Goal: Transaction & Acquisition: Download file/media

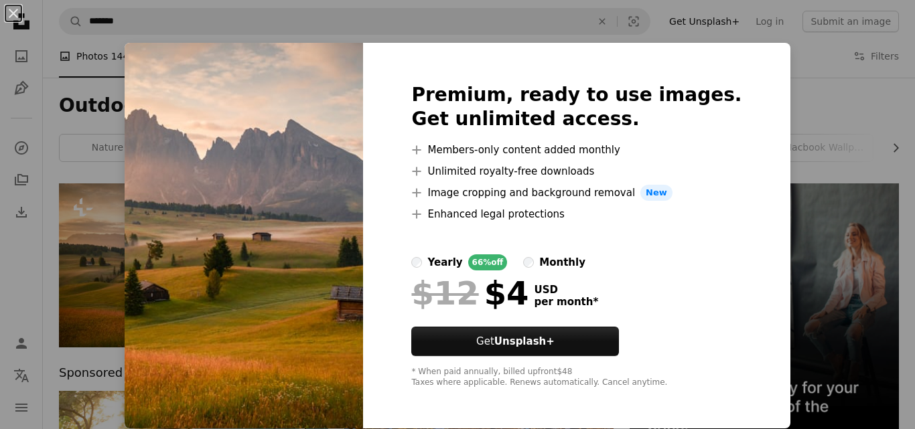
click at [791, 193] on div "An X shape Premium, ready to use images. Get unlimited access. A plus sign Memb…" at bounding box center [457, 214] width 915 height 429
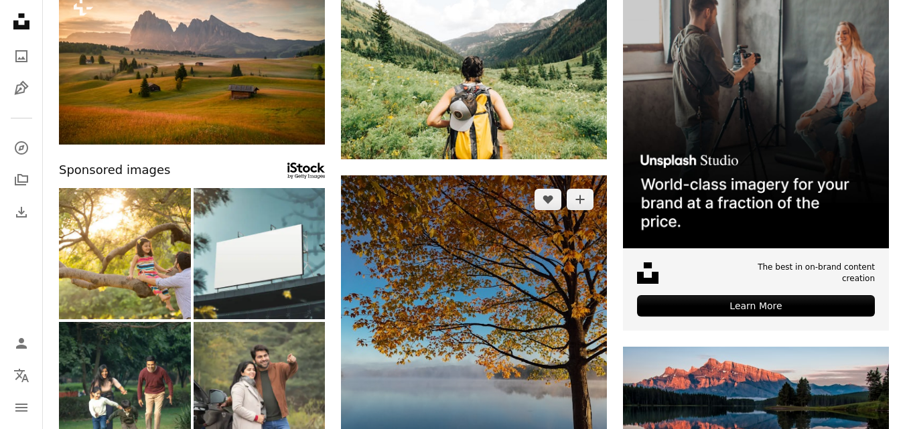
scroll to position [335, 0]
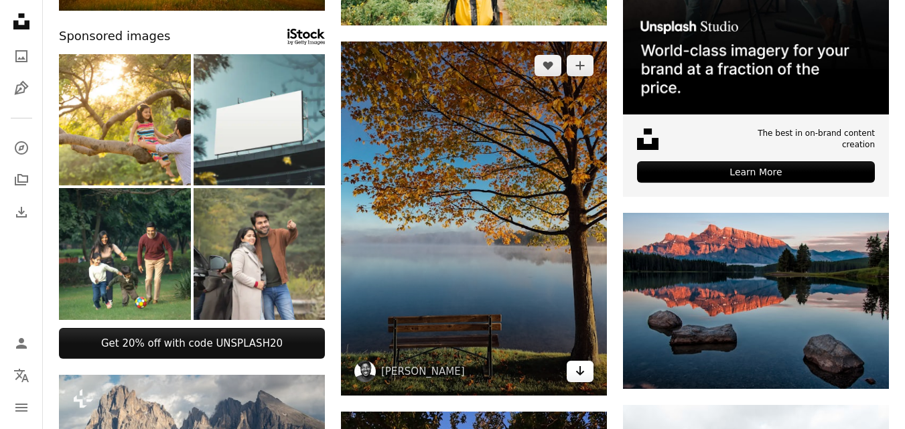
click at [587, 371] on link "Arrow pointing down" at bounding box center [580, 371] width 27 height 21
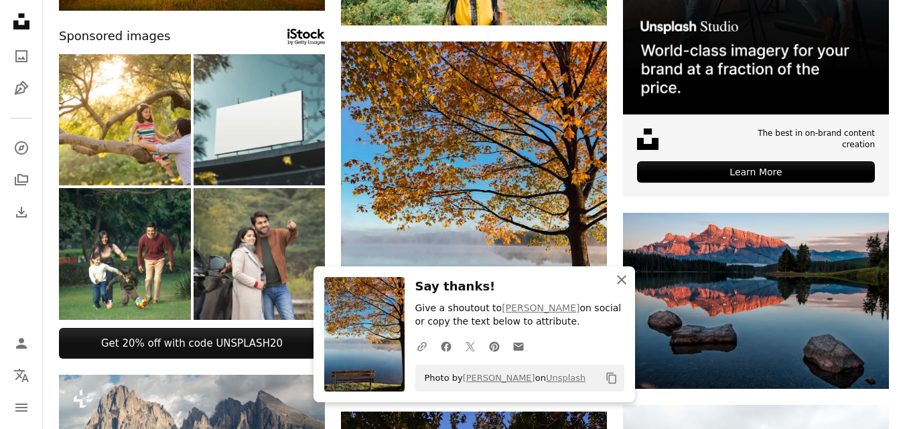
click at [622, 284] on icon "An X shape" at bounding box center [621, 280] width 16 height 16
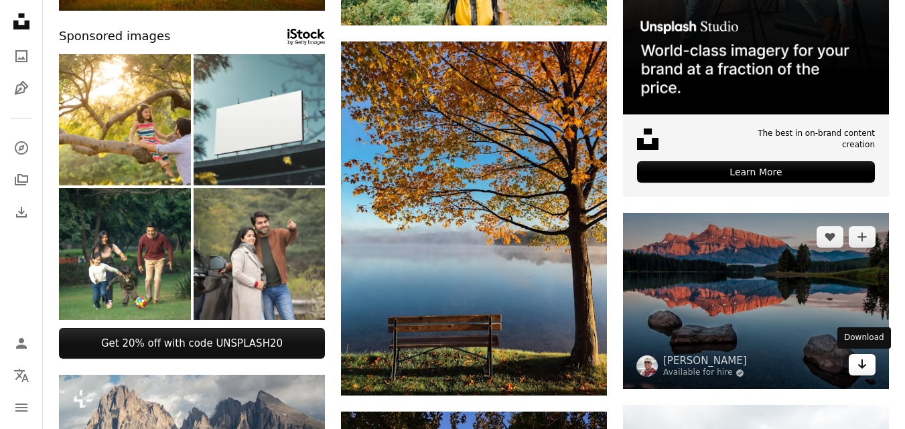
click at [861, 368] on icon "Download" at bounding box center [862, 364] width 9 height 9
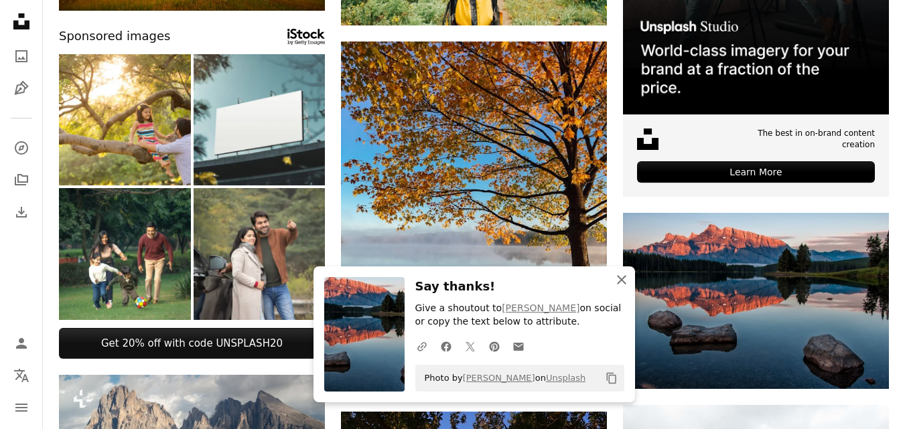
drag, startPoint x: 620, startPoint y: 283, endPoint x: 598, endPoint y: 283, distance: 22.1
click at [620, 283] on icon "An X shape" at bounding box center [621, 280] width 16 height 16
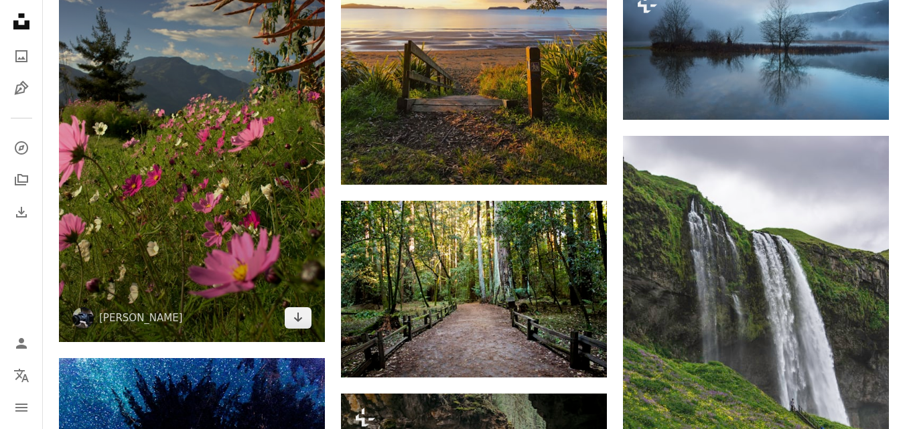
scroll to position [938, 0]
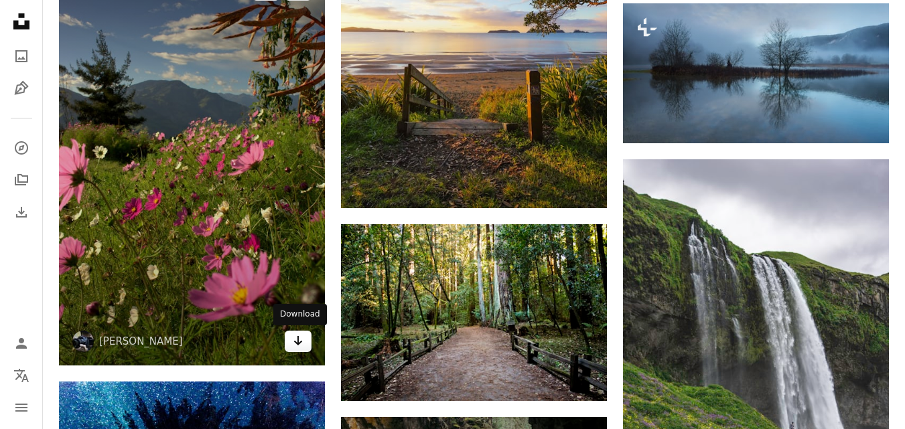
click at [303, 338] on link "Arrow pointing down" at bounding box center [298, 341] width 27 height 21
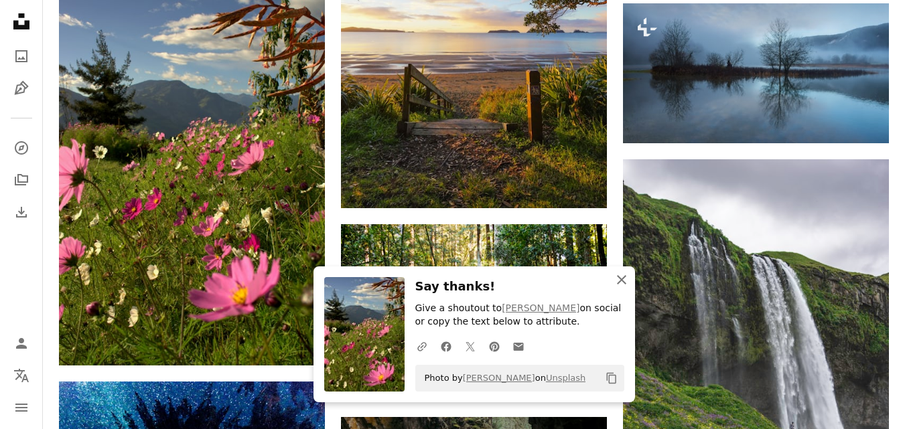
click at [616, 279] on icon "An X shape" at bounding box center [621, 280] width 16 height 16
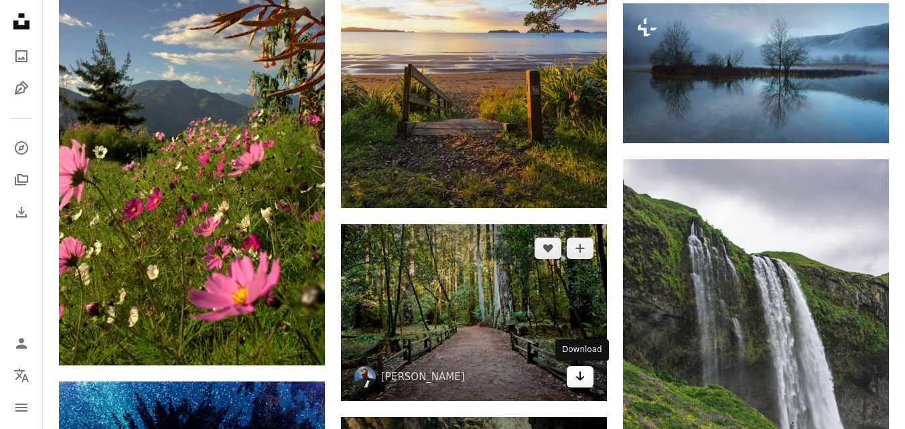
click at [583, 384] on icon "Arrow pointing down" at bounding box center [580, 376] width 11 height 16
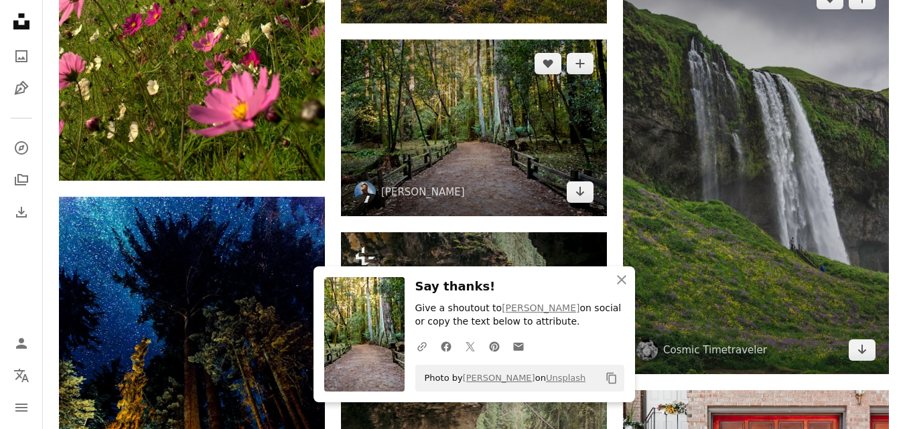
scroll to position [1138, 0]
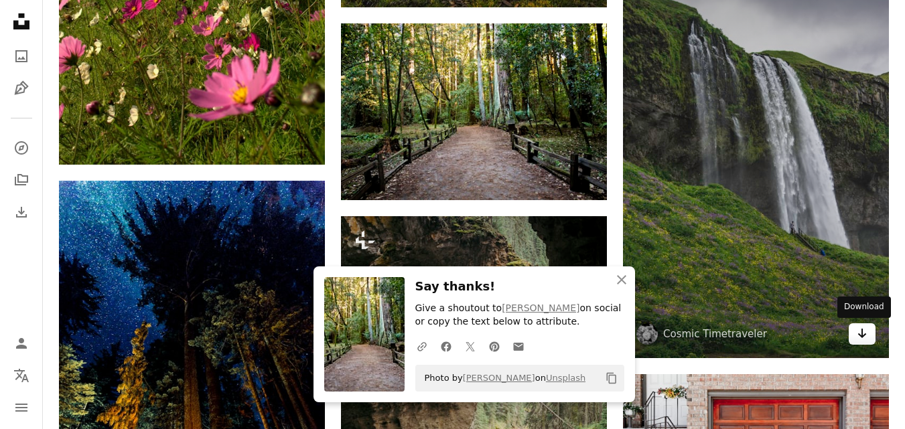
click at [859, 336] on icon "Arrow pointing down" at bounding box center [862, 333] width 11 height 16
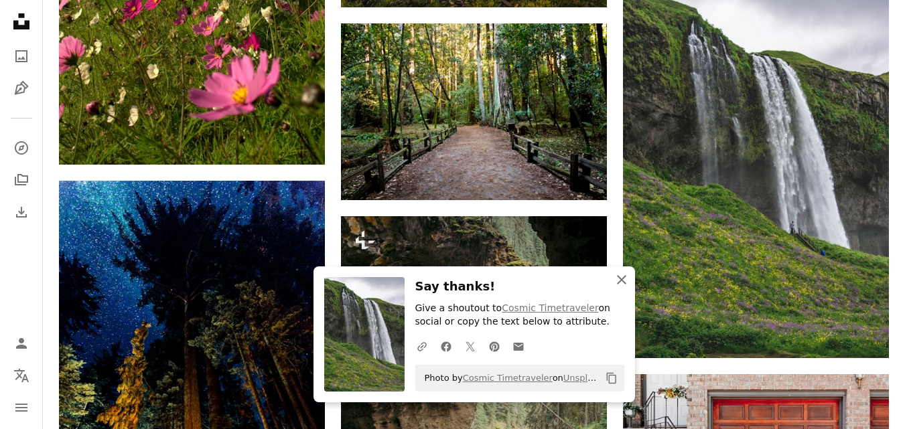
click at [622, 287] on icon "An X shape" at bounding box center [621, 280] width 16 height 16
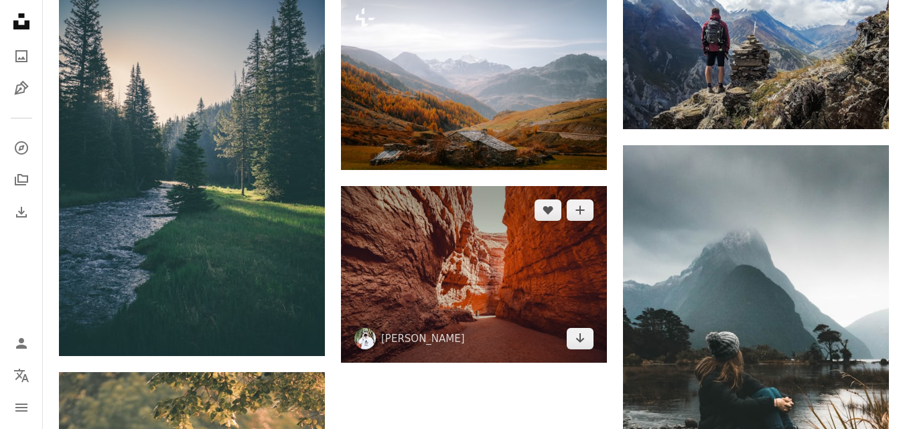
scroll to position [1674, 0]
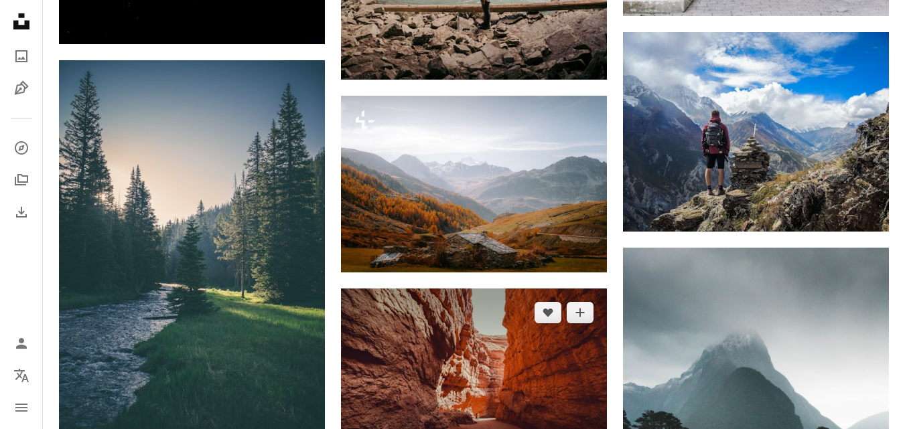
click at [493, 387] on img at bounding box center [474, 377] width 266 height 177
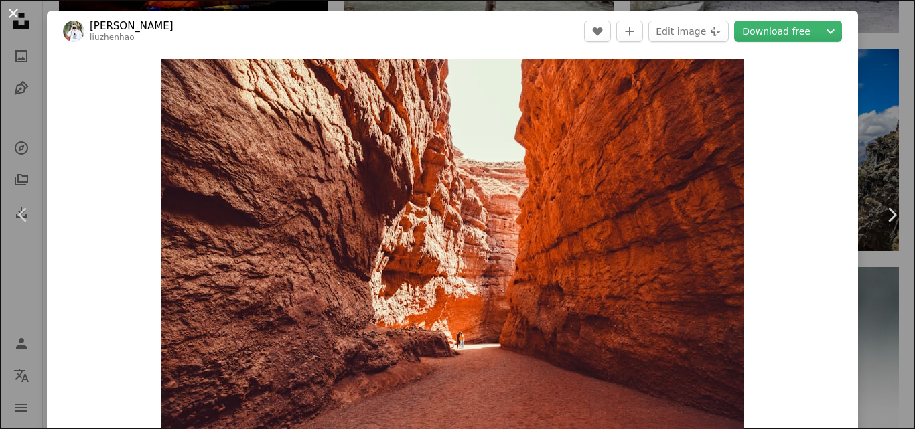
click at [9, 16] on button "An X shape" at bounding box center [13, 13] width 16 height 16
